Goal: Find specific fact: Find specific fact

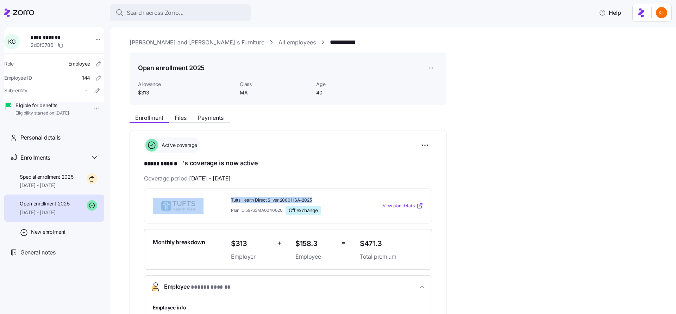
drag, startPoint x: 313, startPoint y: 201, endPoint x: 228, endPoint y: 201, distance: 84.5
click at [228, 201] on div "Tufts Health Direct Silver 2000 HSA-2025 Plan ID: 59763MA0040020 Off exchange" at bounding box center [292, 205] width 129 height 23
copy div "Tufts Health Direct Silver 2000 HSA-2025"
